Goal: Find specific page/section: Find specific page/section

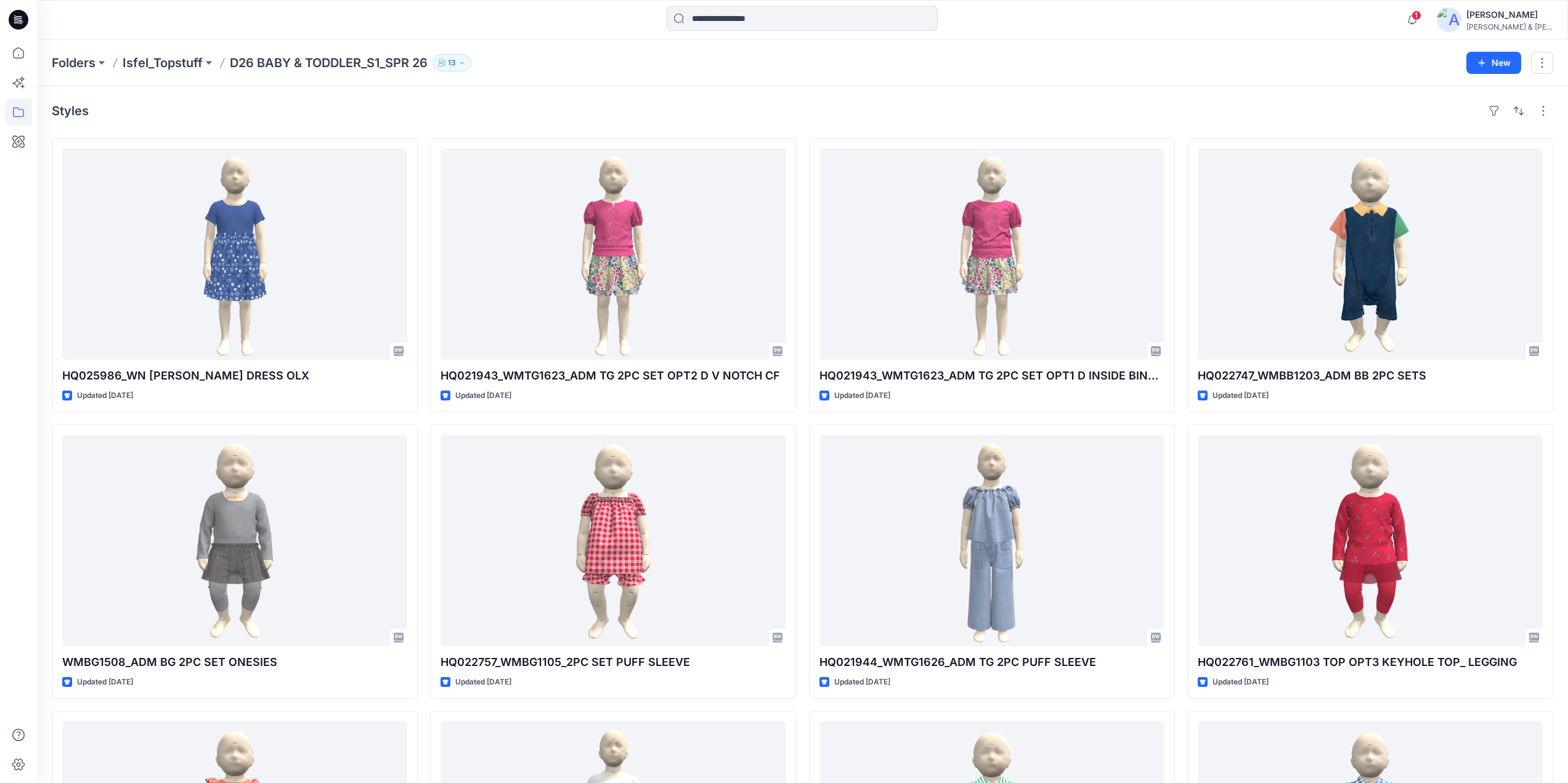
scroll to position [1119, 0]
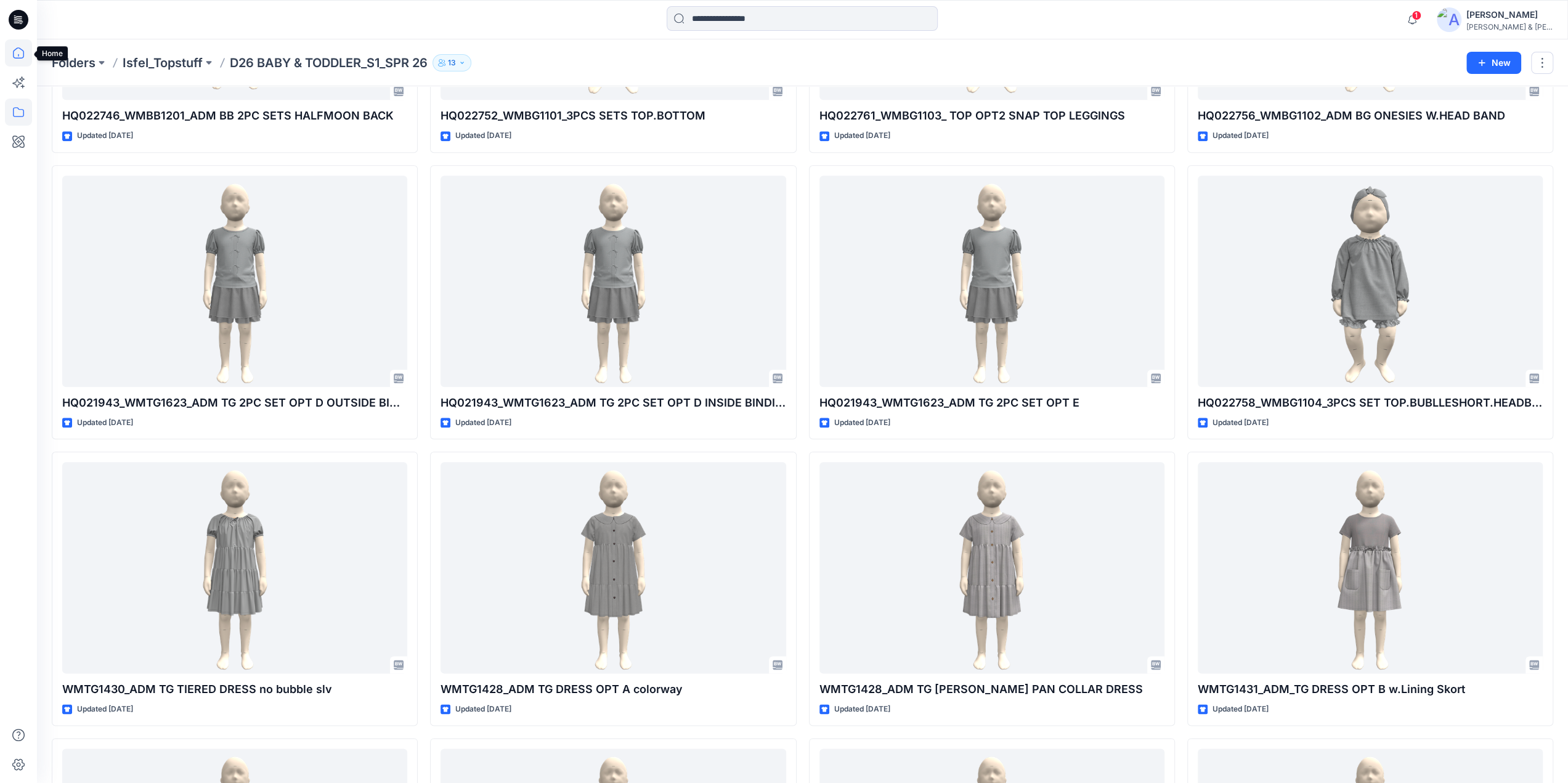
click at [18, 57] on icon at bounding box center [18, 53] width 27 height 27
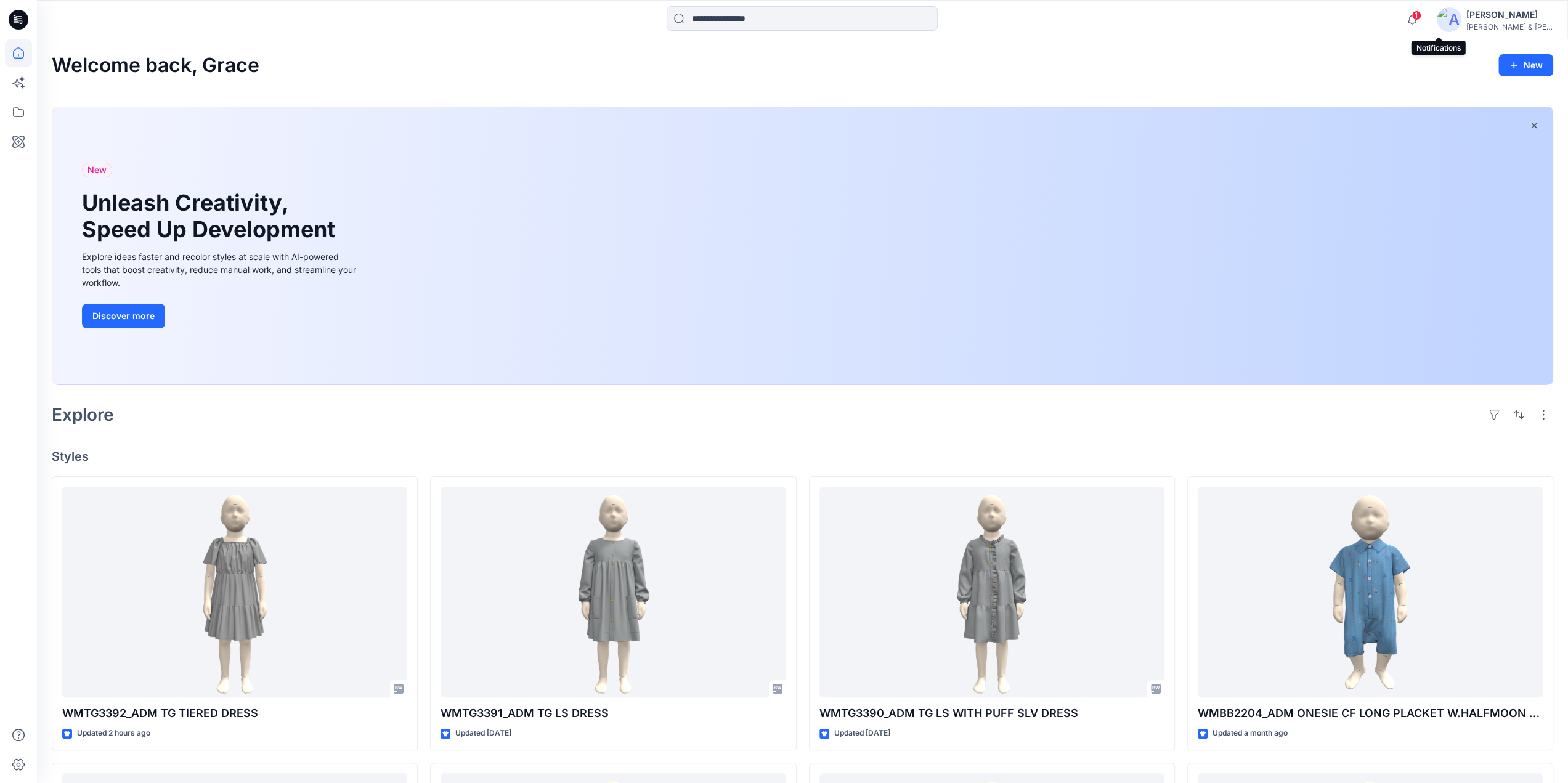
click at [1421, 19] on span "1" at bounding box center [1416, 15] width 10 height 10
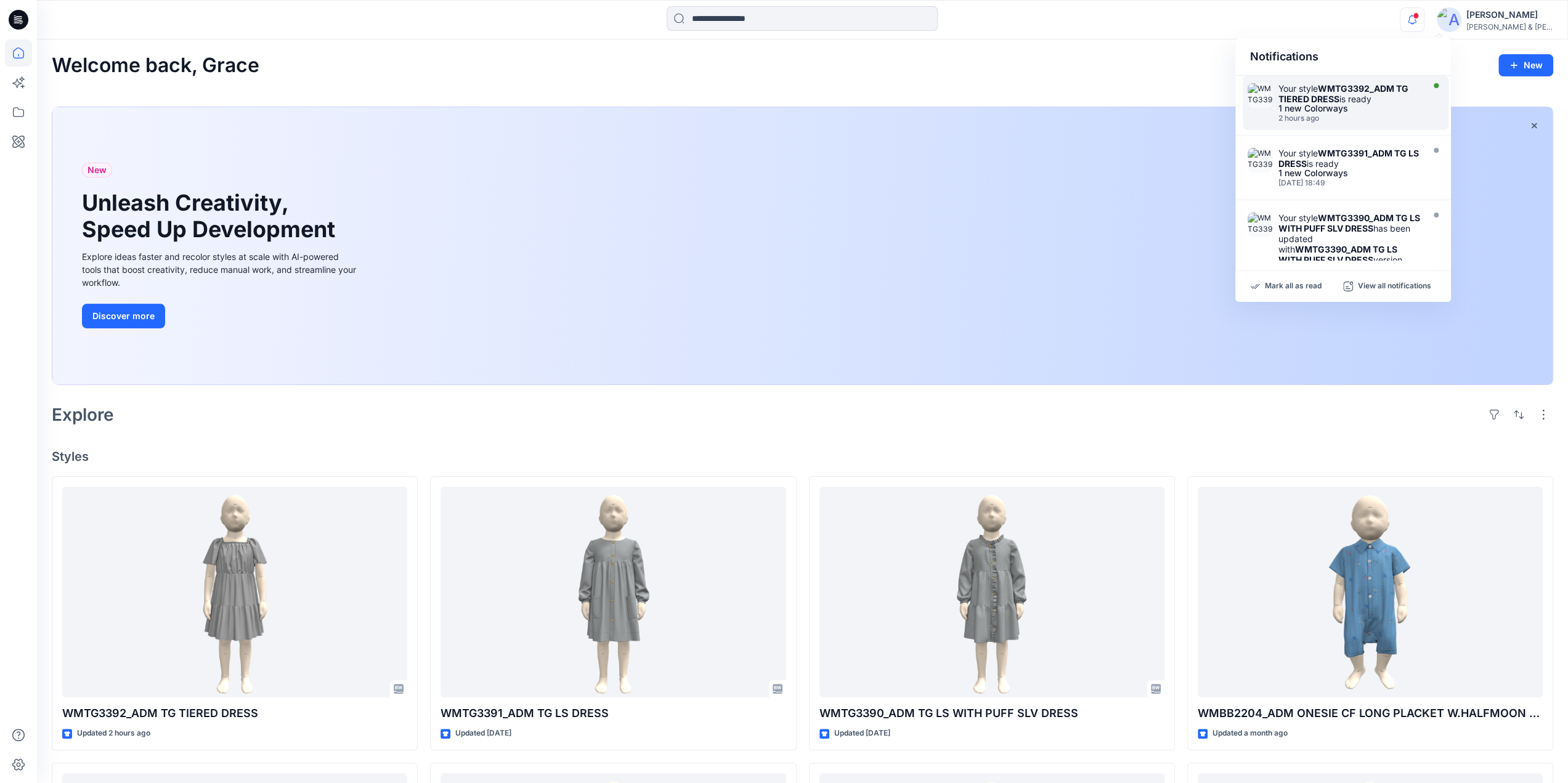
click at [1335, 91] on strong "WMTG3392_ADM TG TIERED DRESS" at bounding box center [1344, 93] width 130 height 21
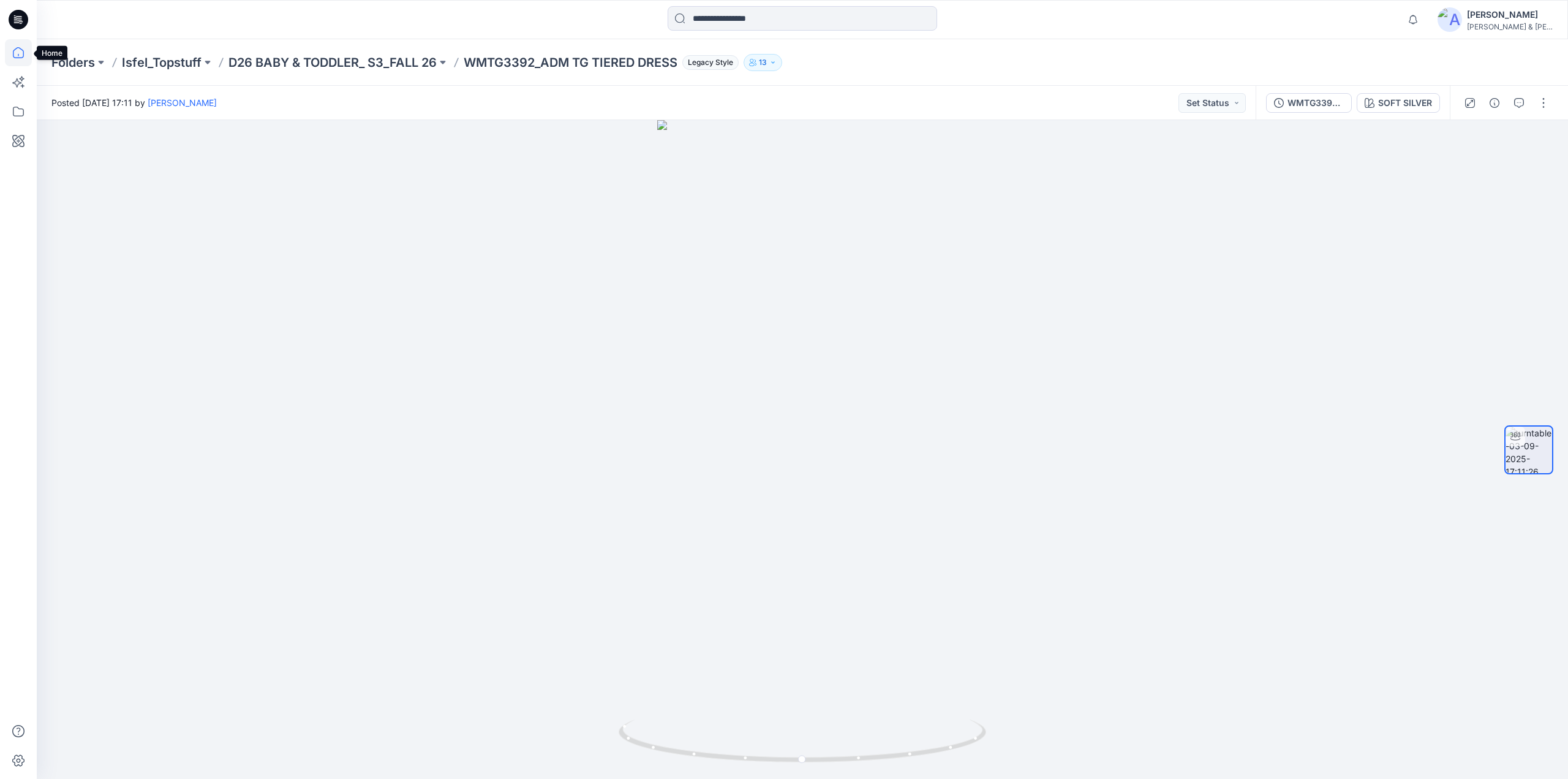
click at [18, 45] on icon at bounding box center [18, 53] width 27 height 27
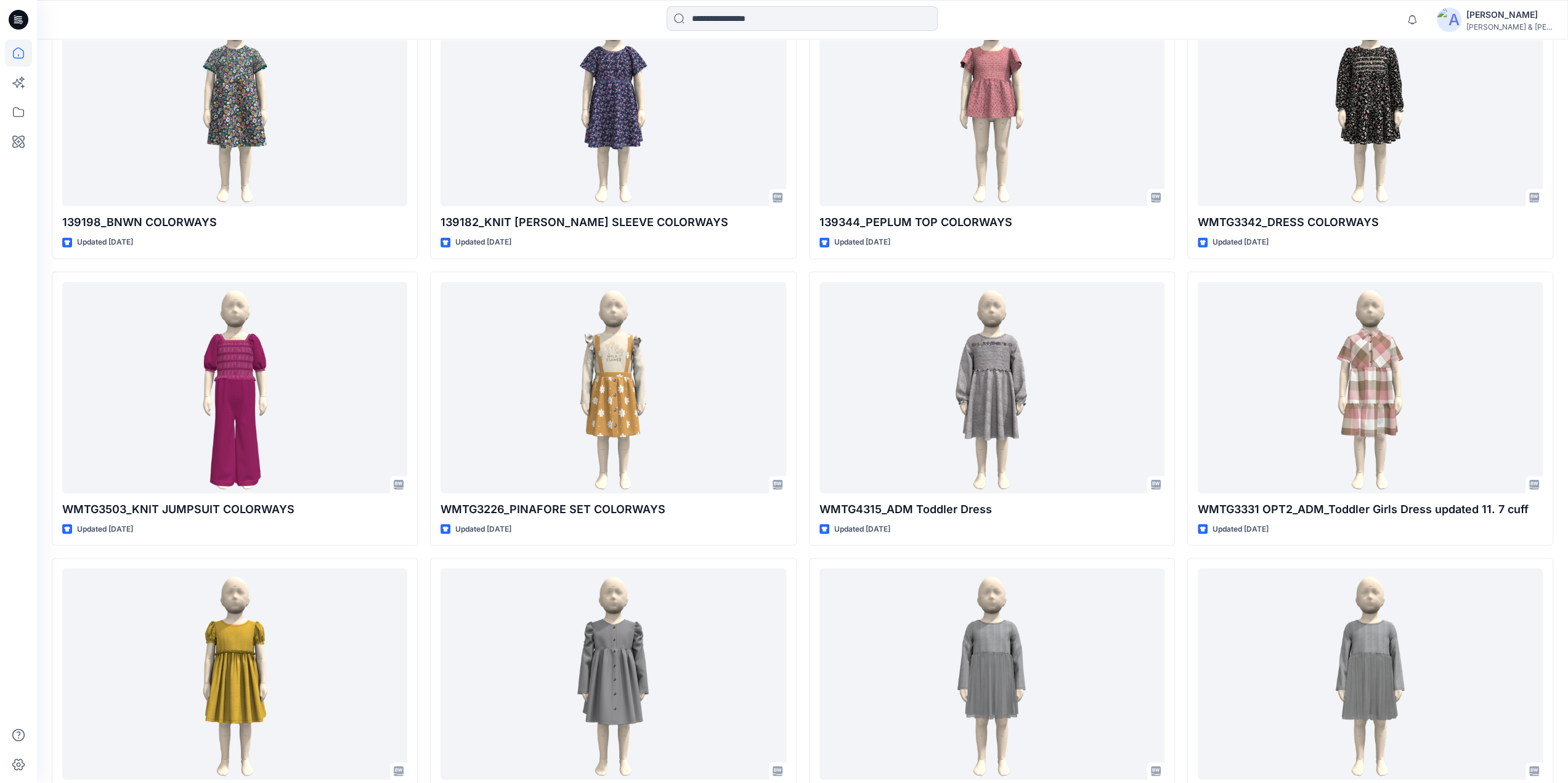
scroll to position [12624, 0]
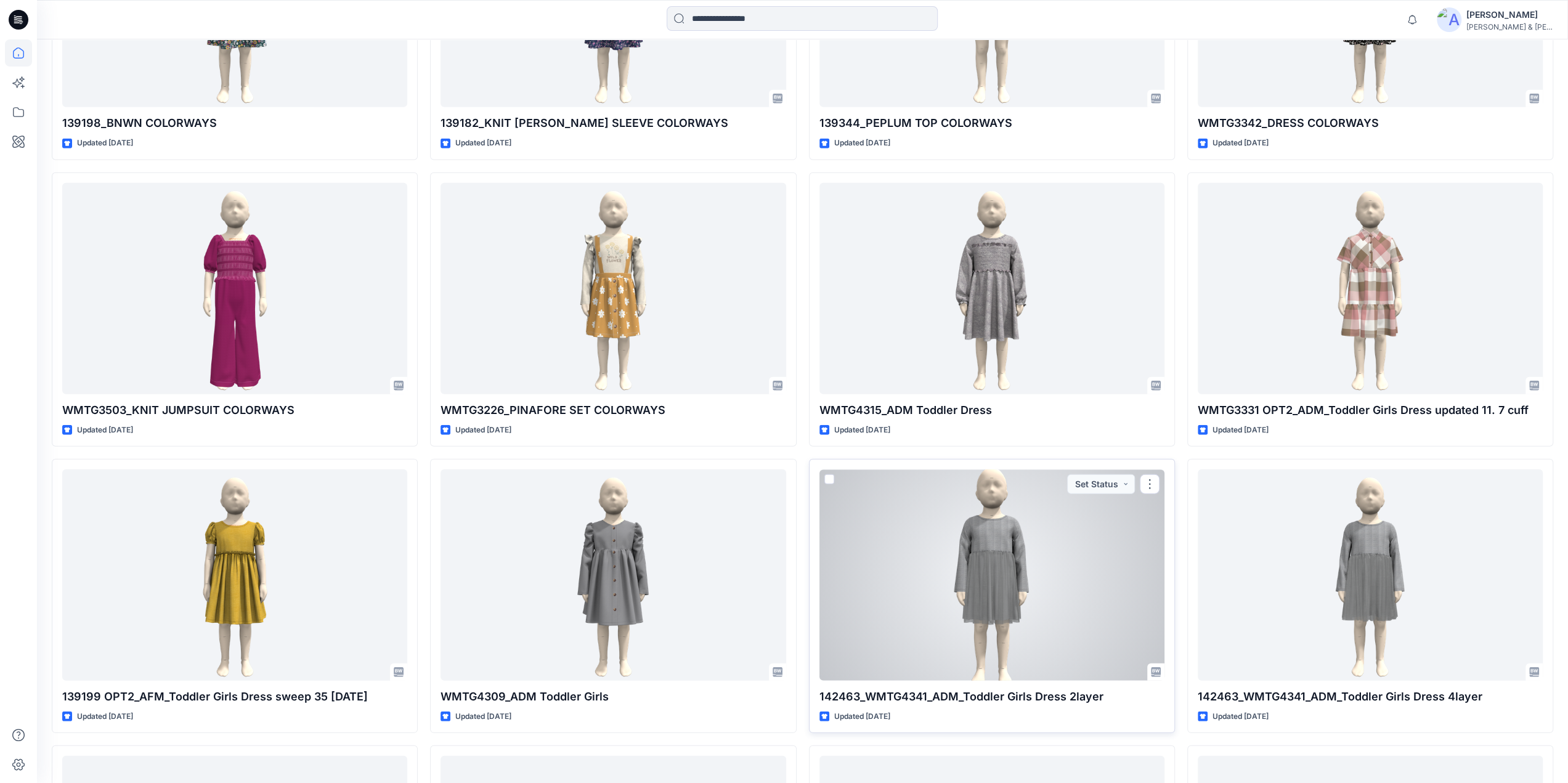
click at [970, 548] on div at bounding box center [992, 575] width 345 height 211
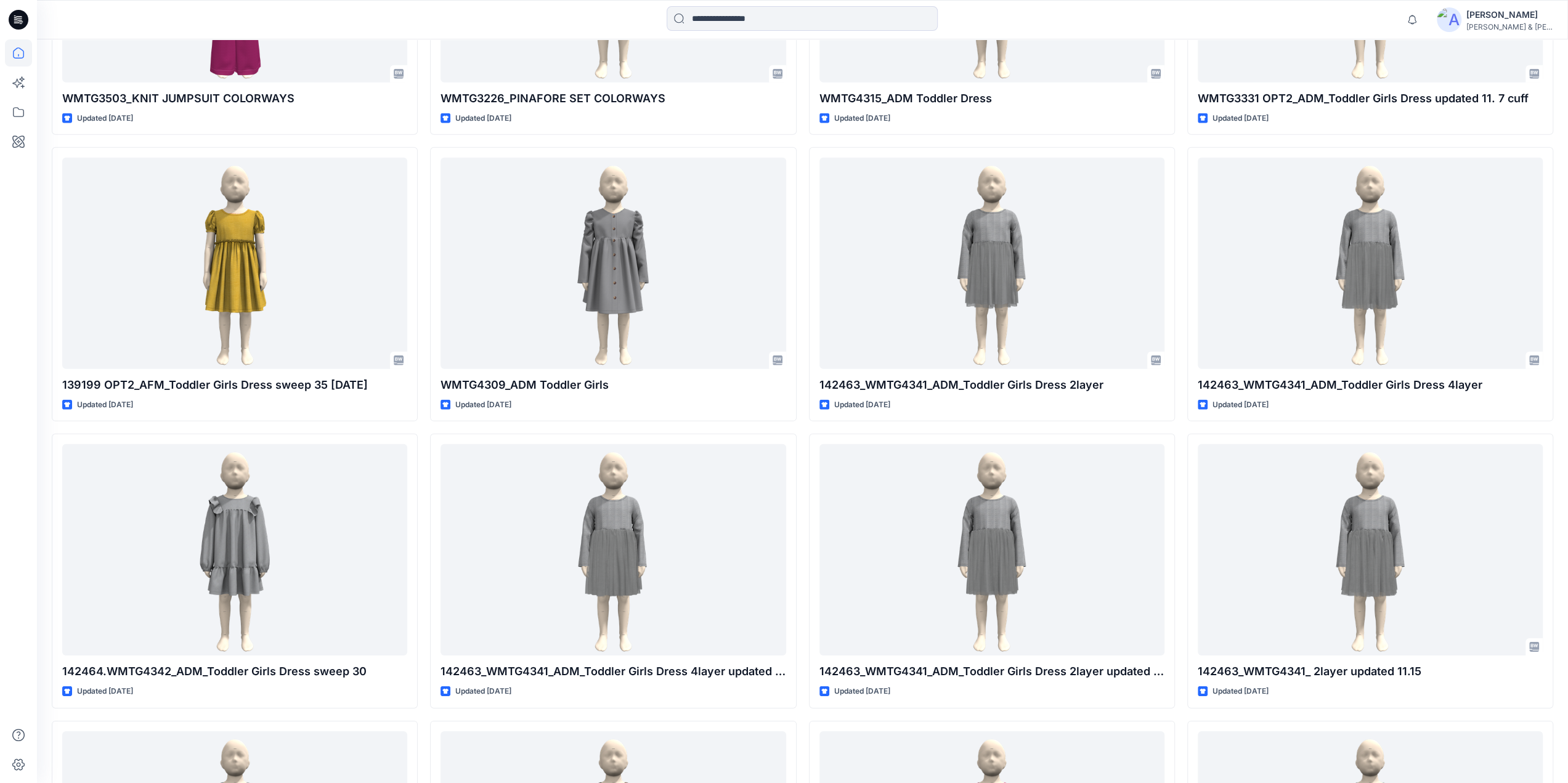
scroll to position [12967, 0]
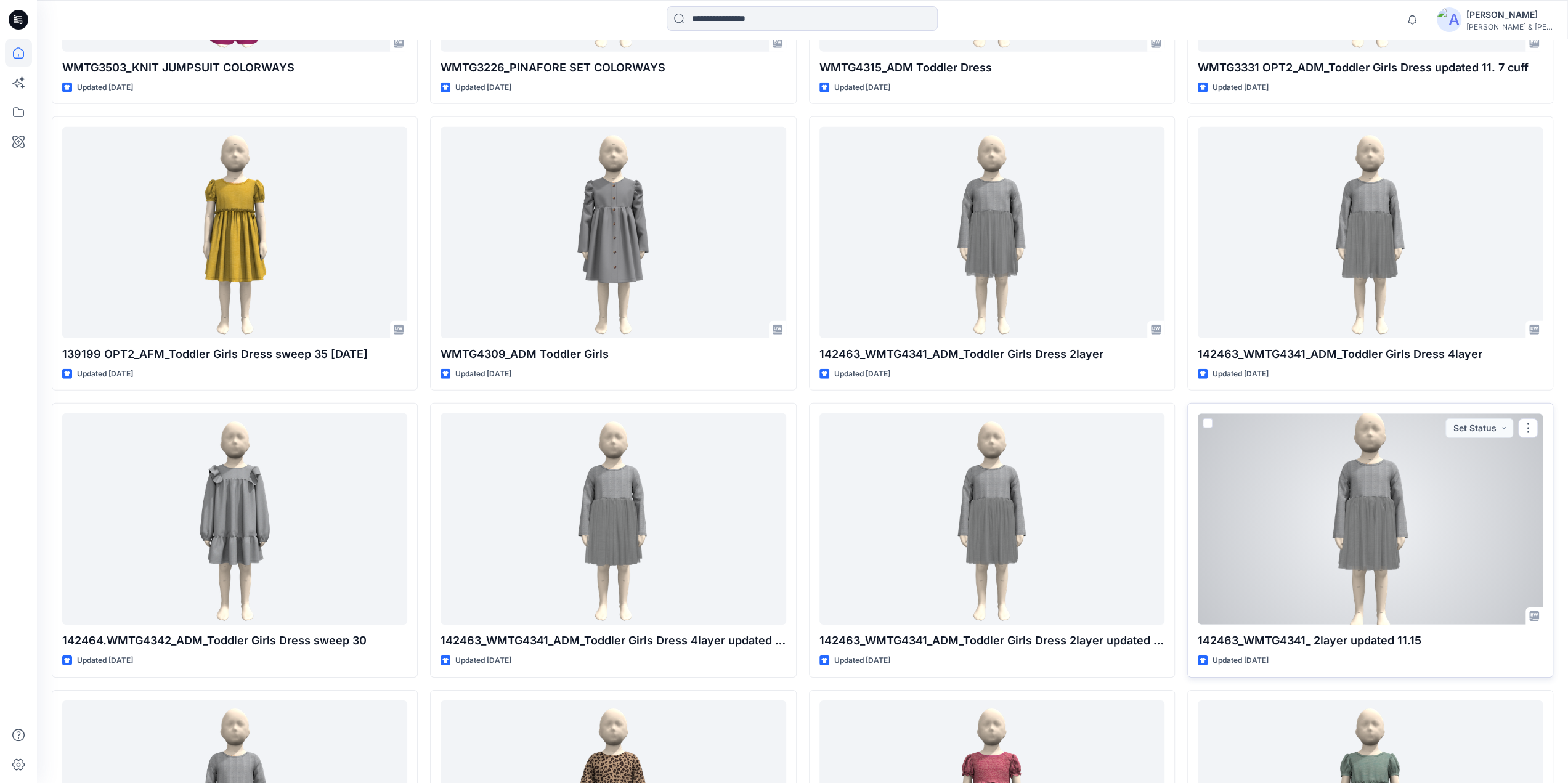
click at [1390, 525] on div at bounding box center [1370, 519] width 345 height 211
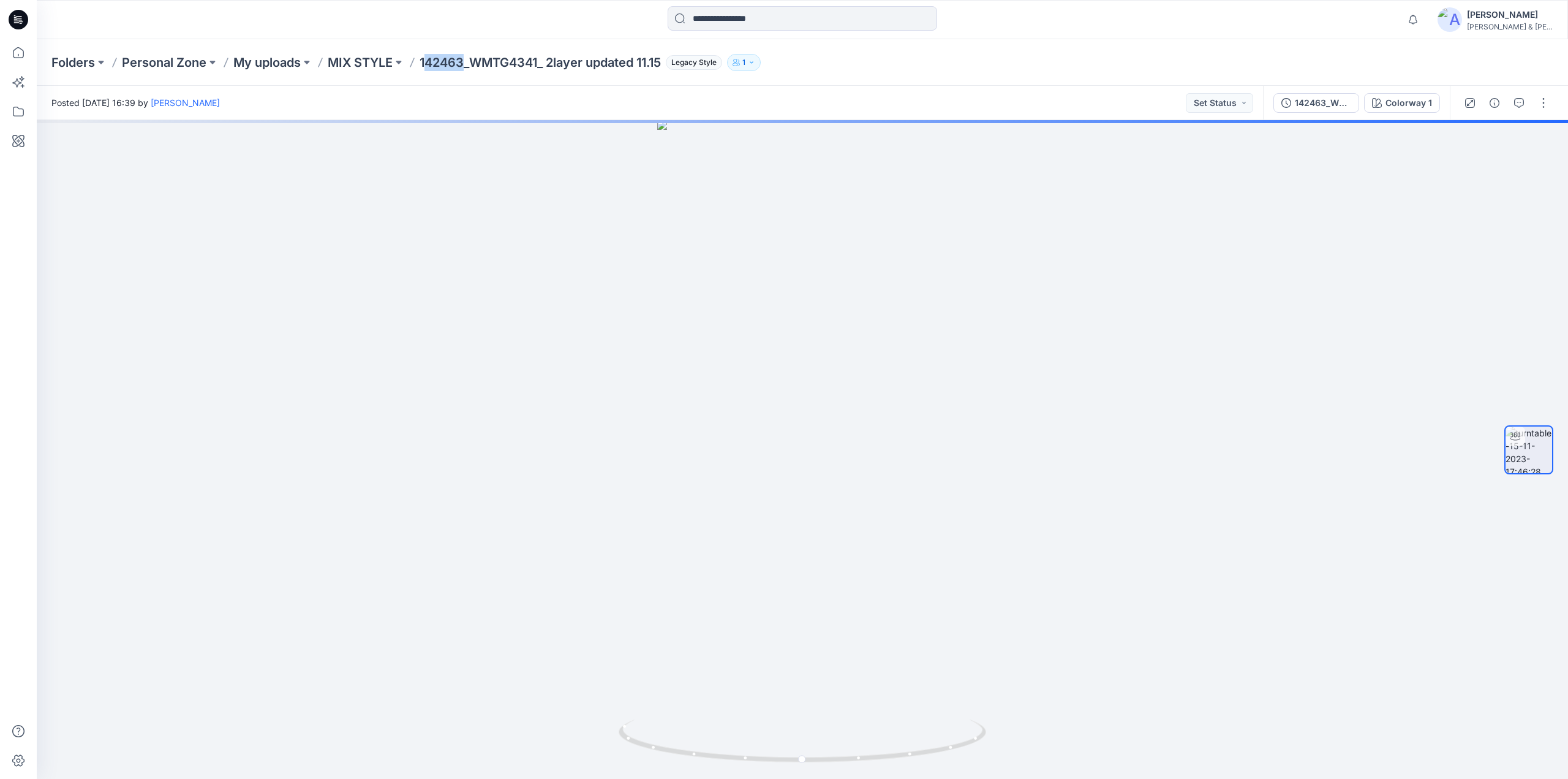
drag, startPoint x: 427, startPoint y: 65, endPoint x: 468, endPoint y: 71, distance: 41.4
click at [468, 71] on div "Folders Personal Zone My uploads MIX STYLE 142463_WMTG4341_ 2layer updated 11.1…" at bounding box center [802, 62] width 1532 height 46
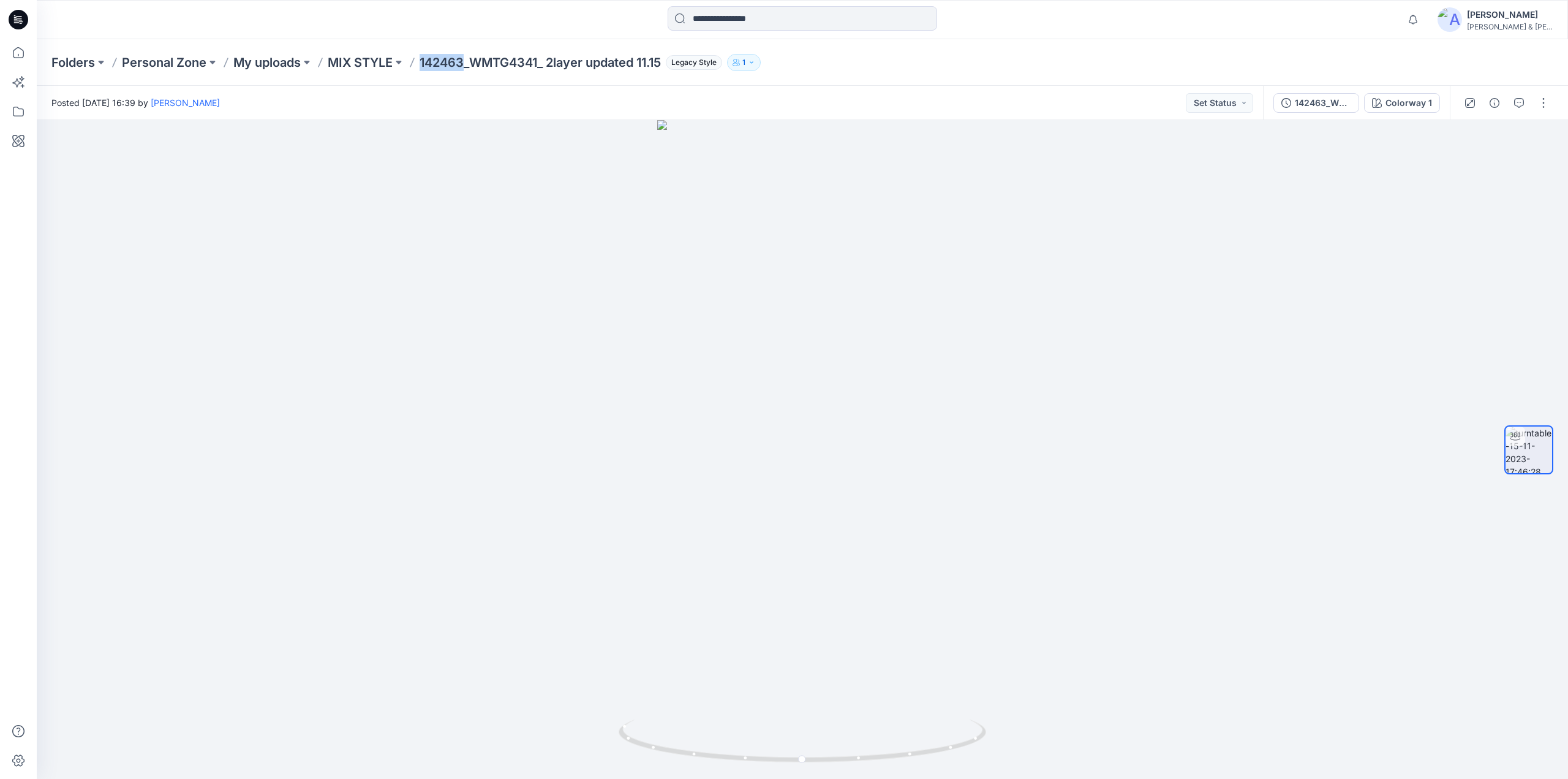
drag, startPoint x: 420, startPoint y: 71, endPoint x: 467, endPoint y: 73, distance: 47.0
click at [467, 73] on div "Folders Personal Zone My uploads MIX STYLE 142463_WMTG4341_ 2layer updated 11.1…" at bounding box center [802, 62] width 1532 height 46
copy p "142463"
click at [748, 19] on input at bounding box center [802, 18] width 269 height 24
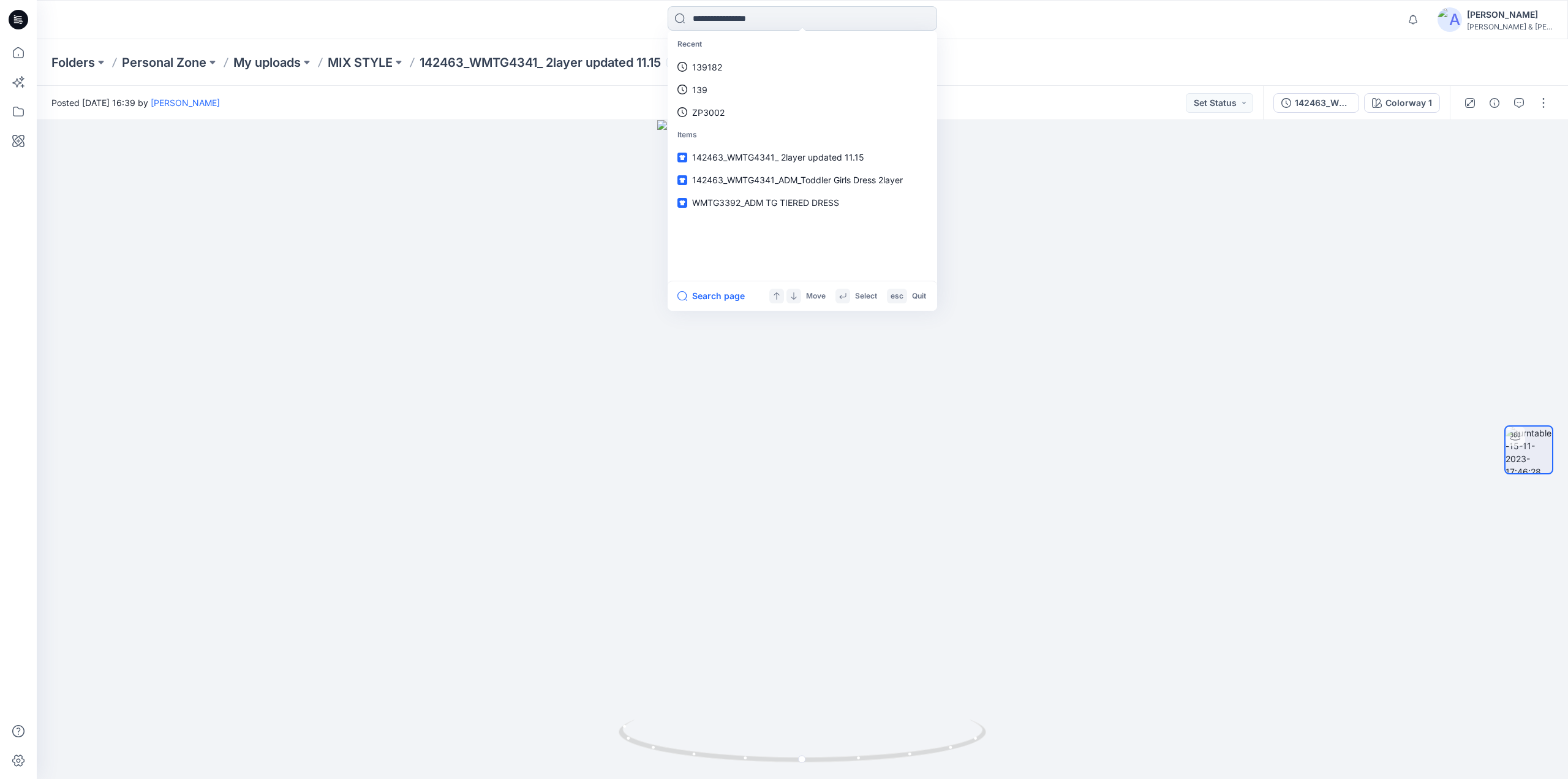
paste input "******"
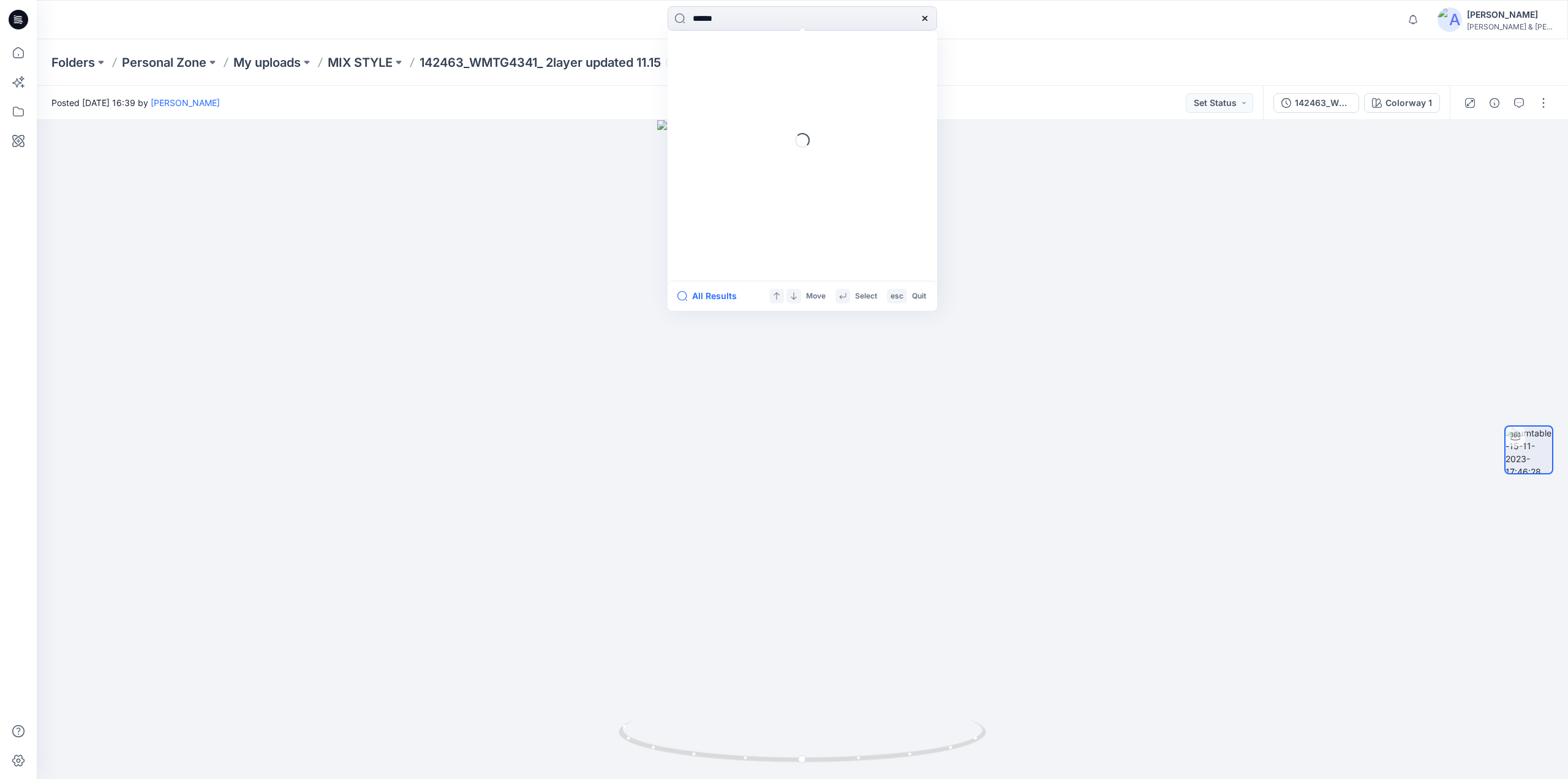
type input "******"
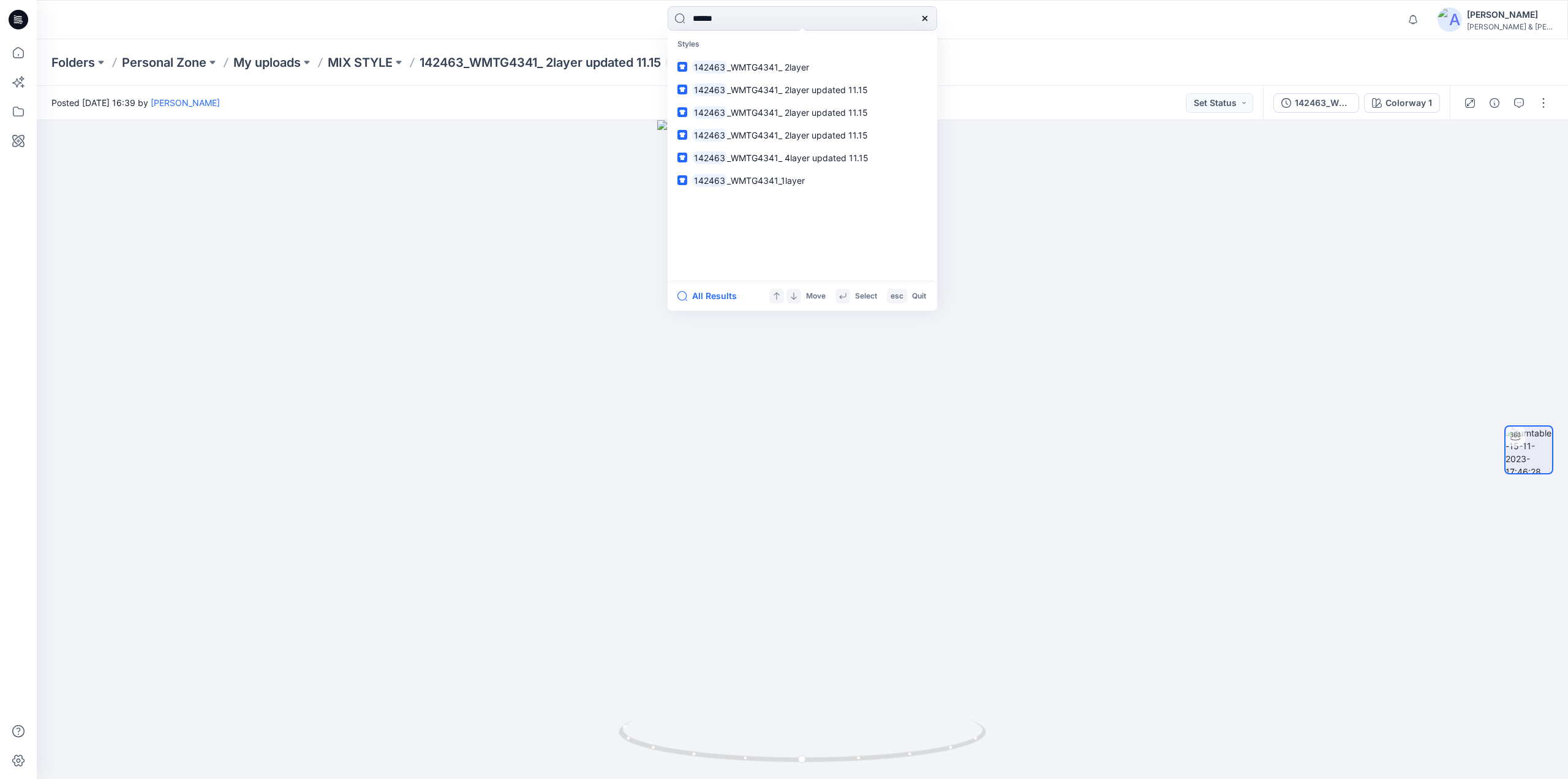
click at [711, 309] on div "All Results Move Select esc Quit" at bounding box center [802, 296] width 269 height 30
click at [716, 295] on button "All Results" at bounding box center [711, 295] width 68 height 14
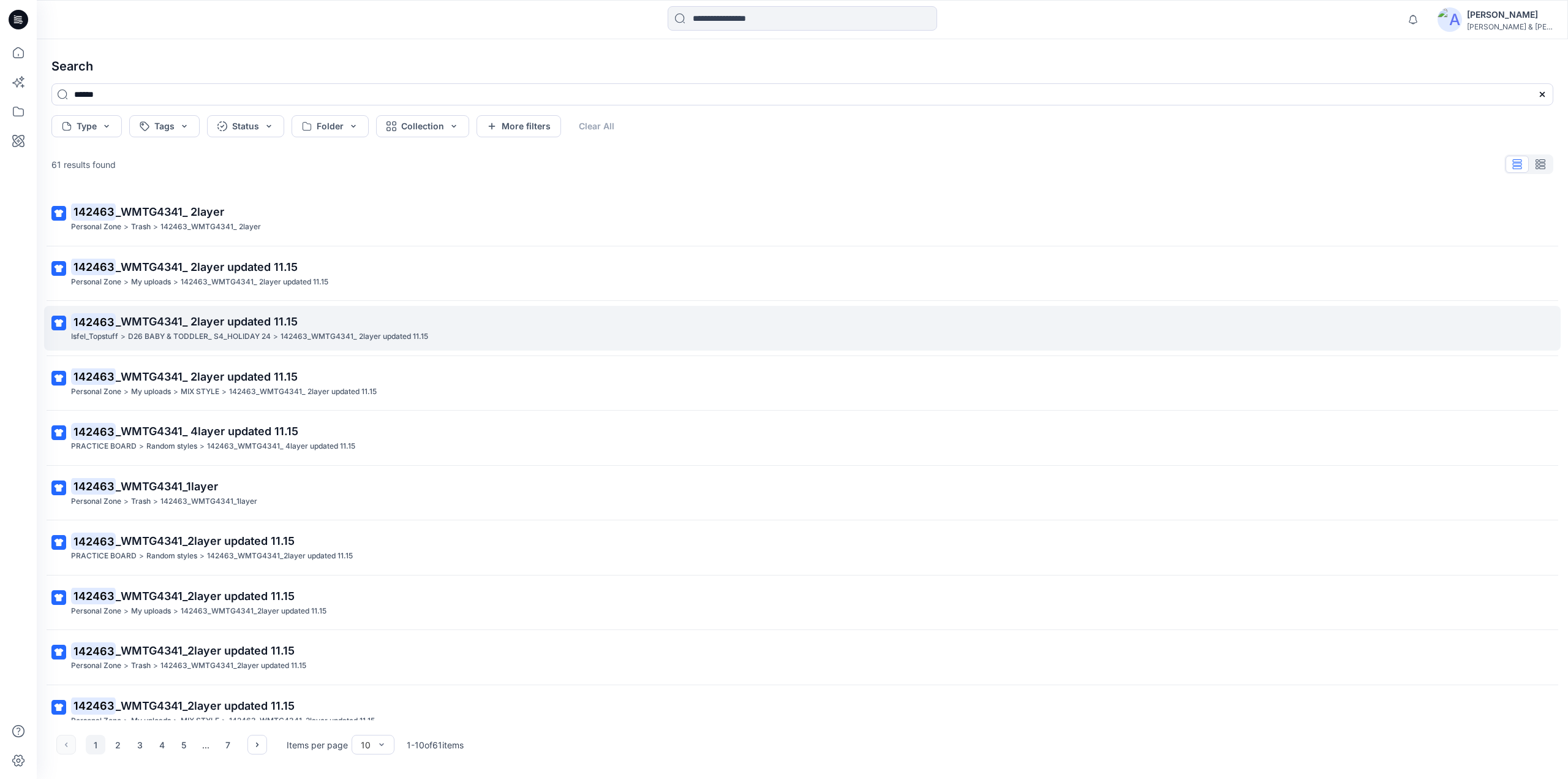
click at [229, 322] on span "_WMTG4341_ 2layer updated 11.15" at bounding box center [207, 321] width 182 height 13
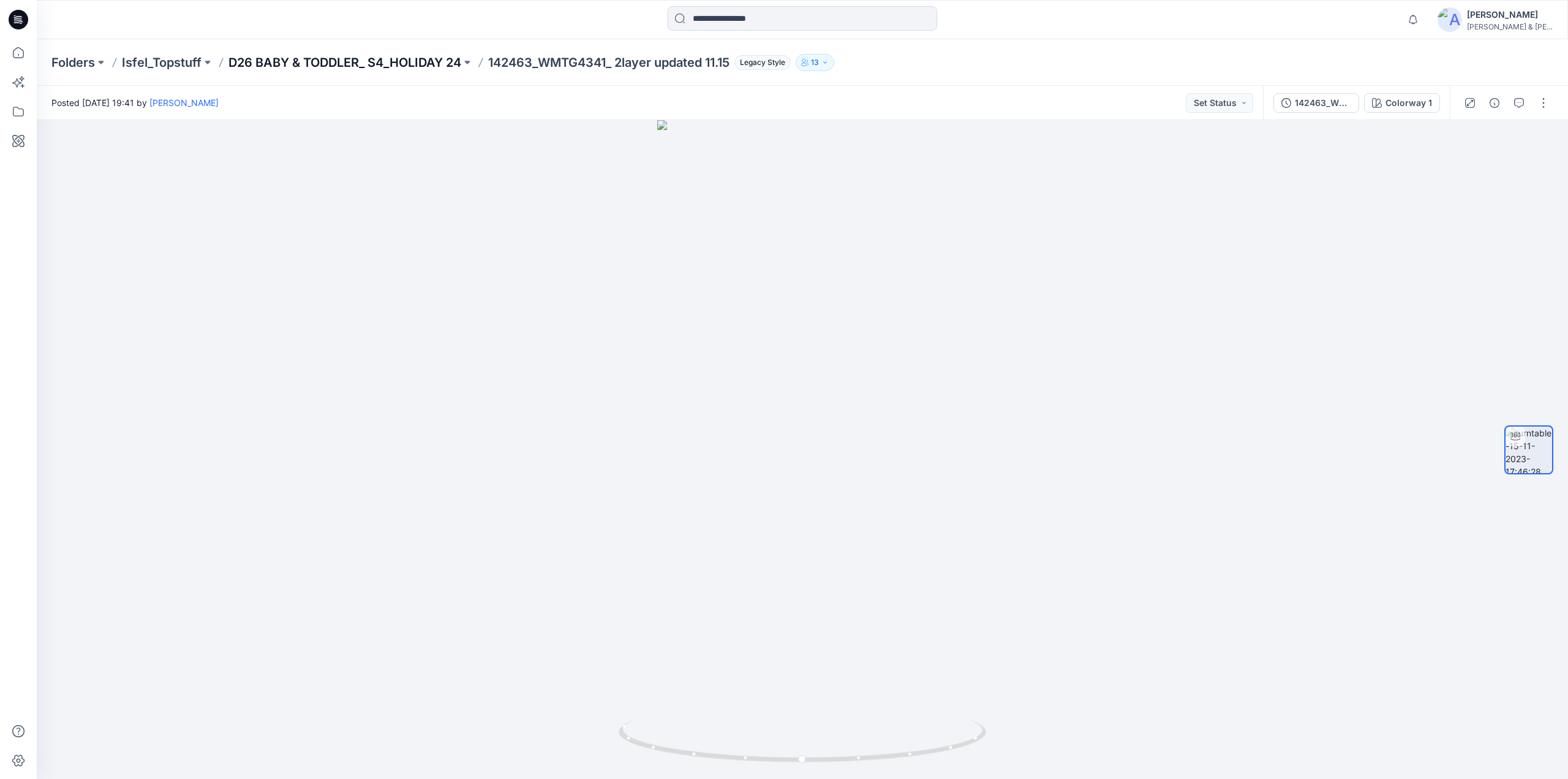
click at [351, 61] on p "D26 BABY & TODDLER_ S4_HOLIDAY 24" at bounding box center [345, 62] width 233 height 17
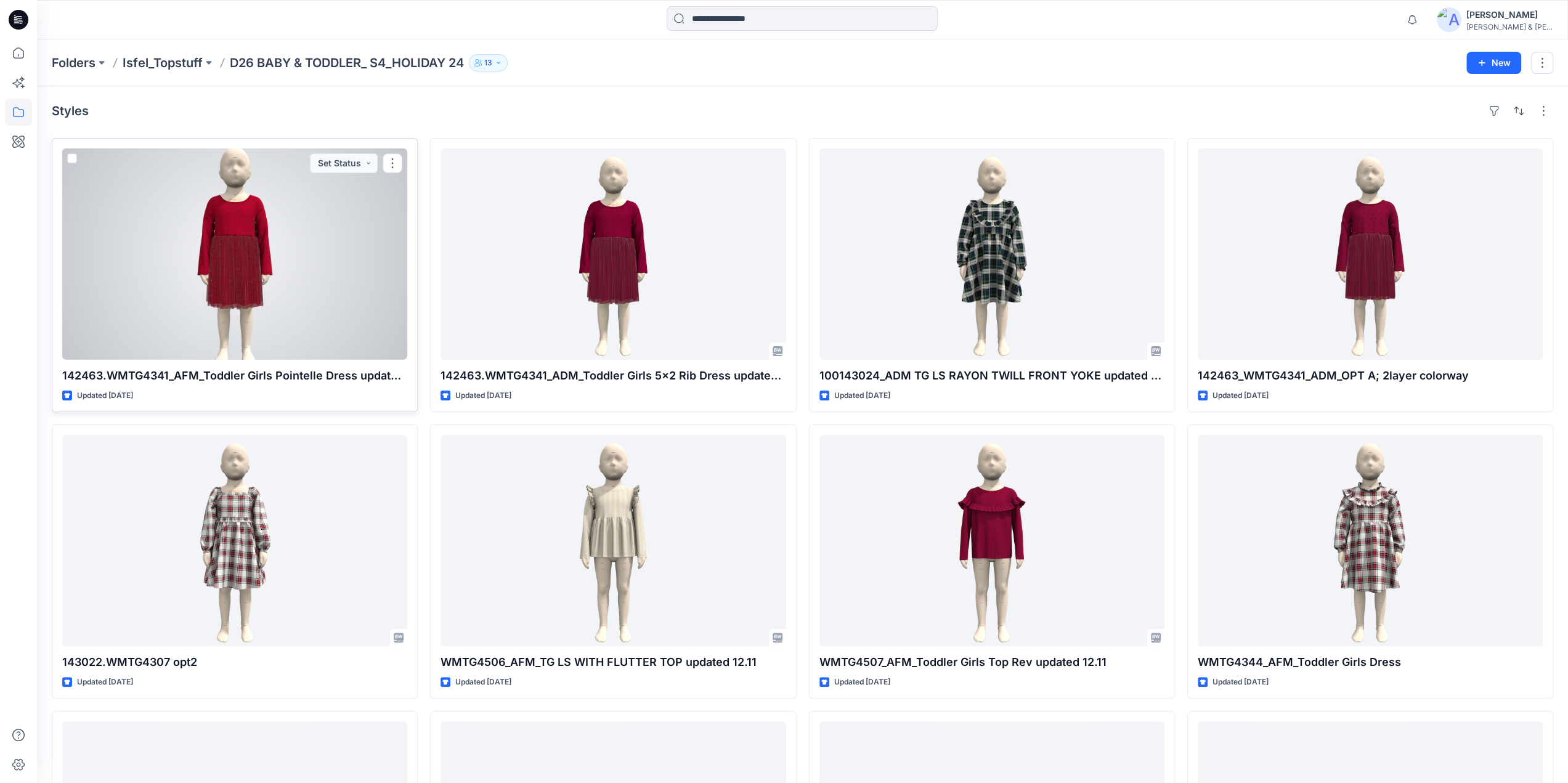
click at [227, 218] on div at bounding box center [235, 254] width 345 height 211
